Goal: Task Accomplishment & Management: Complete application form

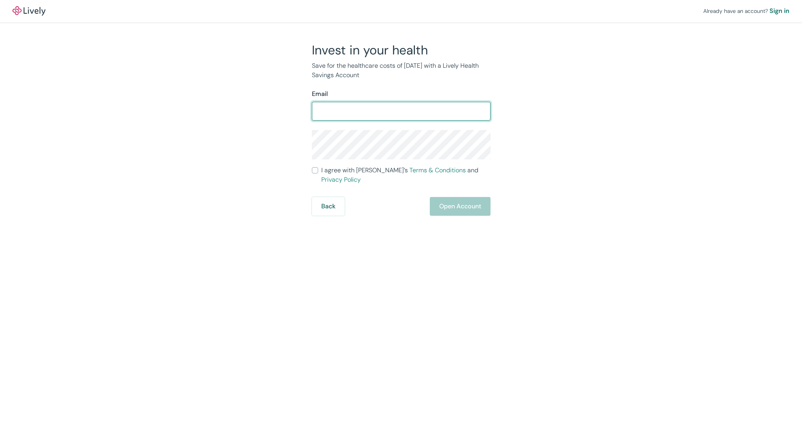
click at [365, 107] on input "Email" at bounding box center [401, 111] width 179 height 16
type input "[EMAIL_ADDRESS][DOMAIN_NAME]"
click at [361, 110] on input "Email" at bounding box center [401, 111] width 179 height 16
type input "[EMAIL_ADDRESS][DOMAIN_NAME]"
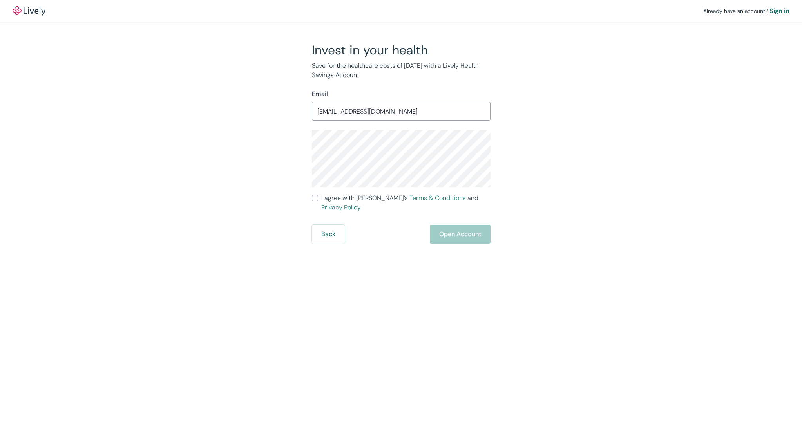
click at [315, 199] on input "I agree with Lively’s Terms & Conditions and Privacy Policy" at bounding box center [315, 198] width 6 height 6
checkbox input "true"
click at [447, 226] on button "Open Account" at bounding box center [460, 234] width 61 height 19
